Goal: Task Accomplishment & Management: Use online tool/utility

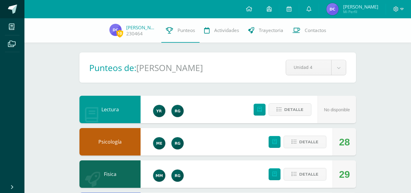
scroll to position [92, 0]
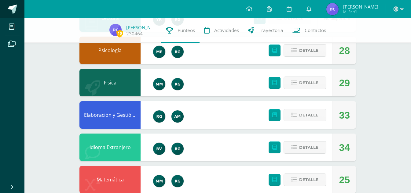
click at [11, 6] on span at bounding box center [12, 9] width 9 height 9
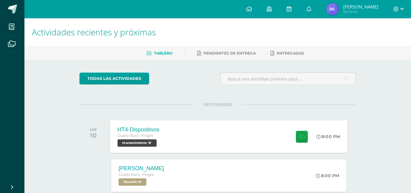
click at [273, 133] on div "HT4-Dispositivos Cuarto [PERSON_NAME]. Progra Mantenimiento 'B' 8:00 PM HT4-Dis…" at bounding box center [228, 136] width 237 height 33
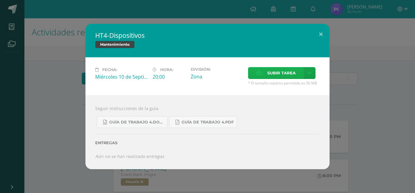
click at [278, 74] on span "Subir tarea" at bounding box center [281, 72] width 28 height 11
click at [0, 0] on input "Subir tarea" at bounding box center [0, 0] width 0 height 0
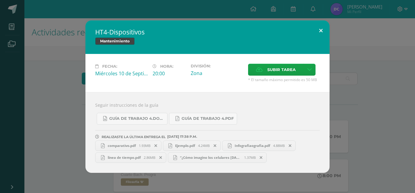
click at [318, 29] on button at bounding box center [320, 30] width 17 height 21
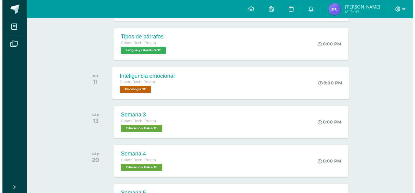
scroll to position [214, 0]
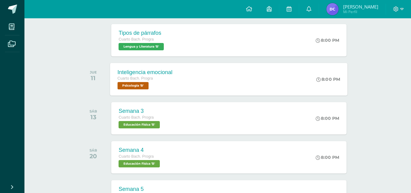
click at [212, 77] on div "Inteligencia emocional Cuarto [PERSON_NAME]. Progra Psicología 'B' 8:00 PM Inte…" at bounding box center [228, 79] width 237 height 33
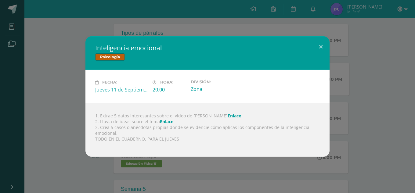
click at [163, 122] on link "Enlace" at bounding box center [166, 122] width 13 height 6
click at [228, 117] on link "Enlace" at bounding box center [234, 116] width 13 height 6
